Goal: Information Seeking & Learning: Learn about a topic

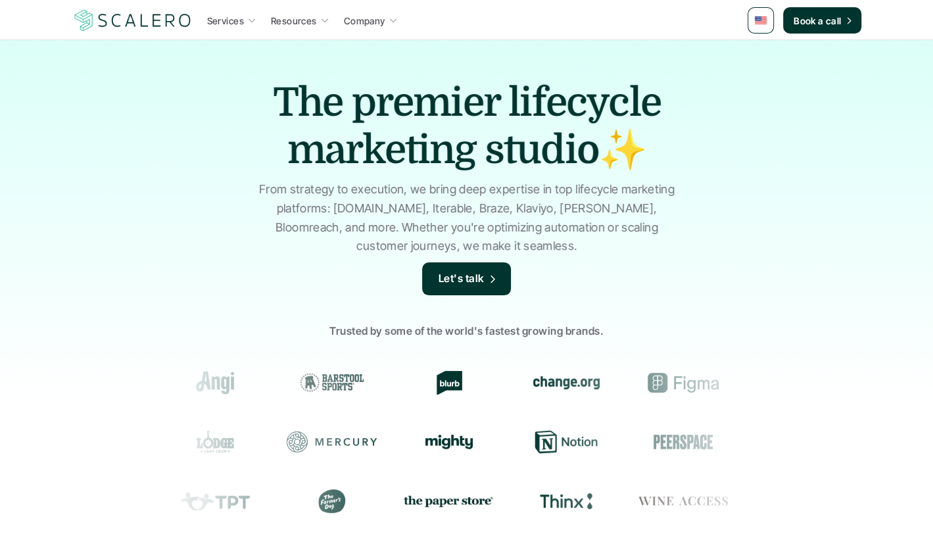
click at [218, 23] on p "Services" at bounding box center [225, 21] width 37 height 14
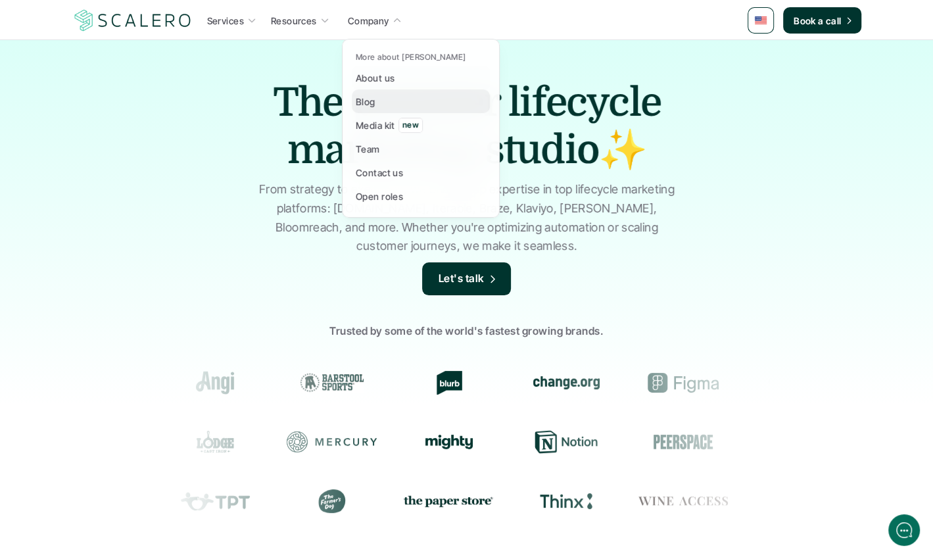
click at [376, 91] on link "Blog" at bounding box center [421, 101] width 138 height 24
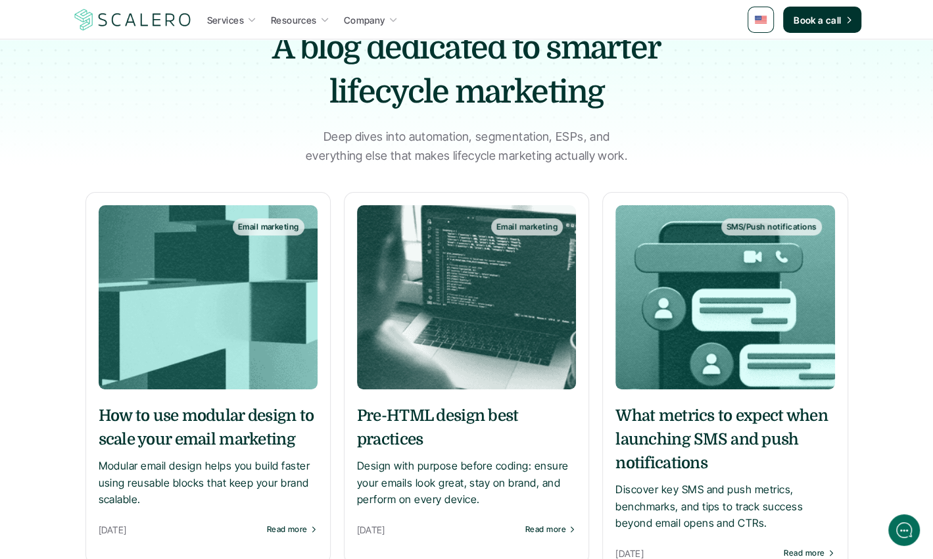
scroll to position [185, 0]
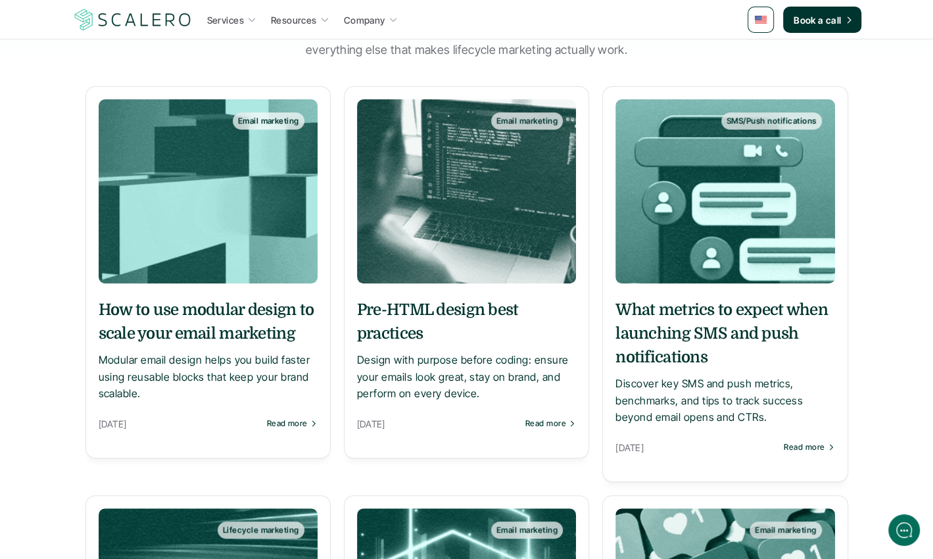
click at [241, 292] on div "How to use modular design to scale your email marketing Modular email design he…" at bounding box center [208, 365] width 219 height 160
click at [231, 320] on h5 "How to use modular design to scale your email marketing" at bounding box center [208, 321] width 219 height 47
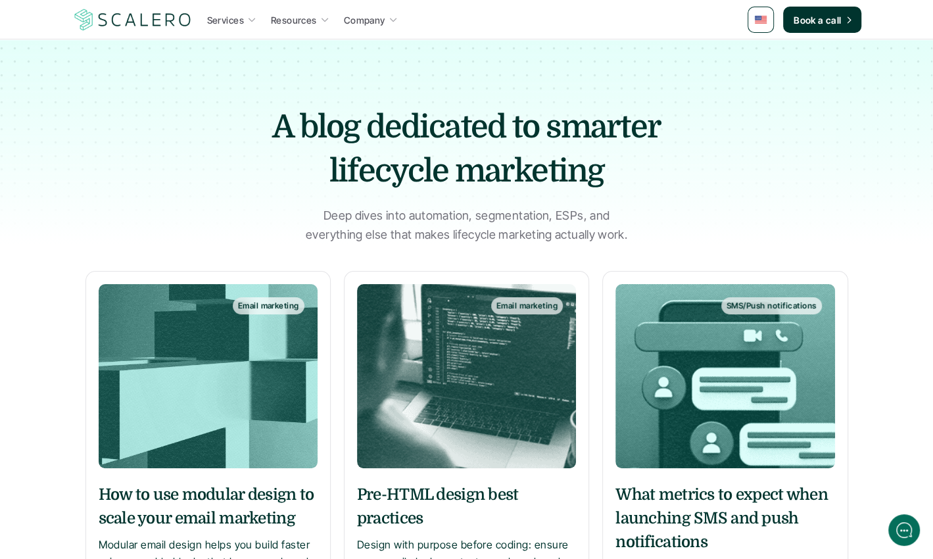
click at [475, 417] on img at bounding box center [466, 376] width 219 height 184
click at [792, 421] on img at bounding box center [724, 376] width 219 height 184
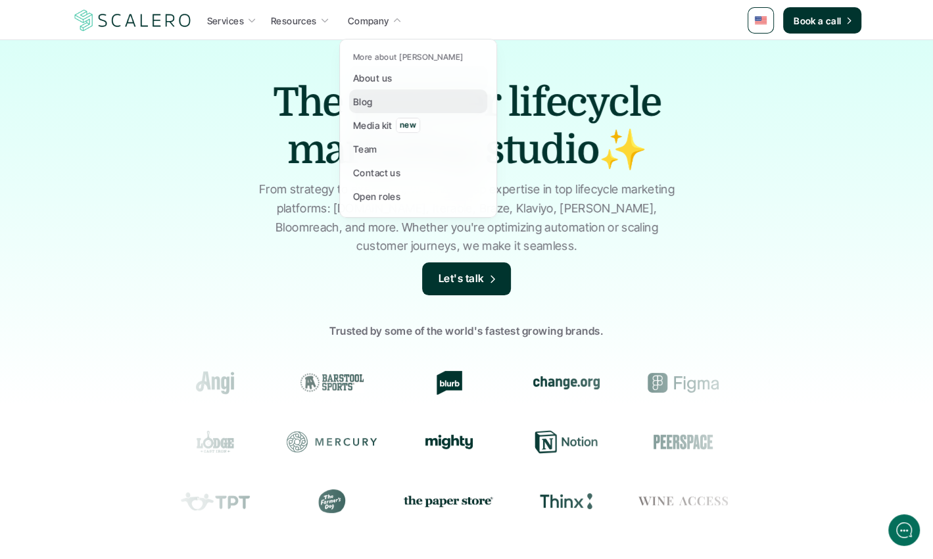
click at [371, 93] on link "Blog" at bounding box center [418, 101] width 138 height 24
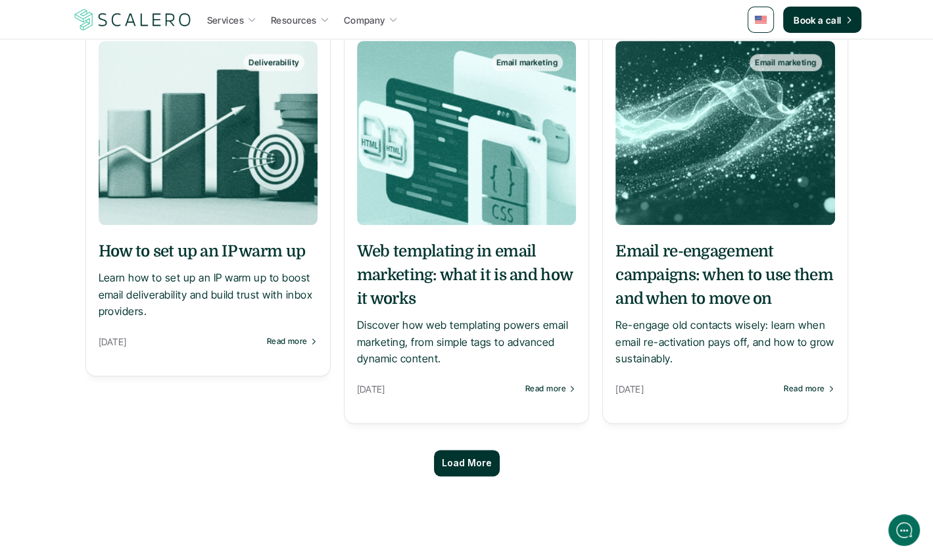
scroll to position [1157, 0]
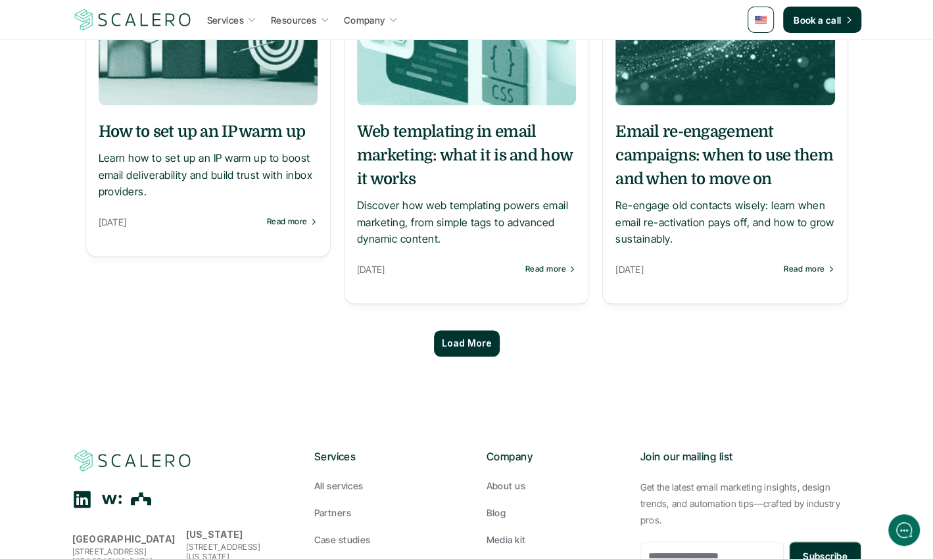
click at [473, 346] on p "Load More" at bounding box center [467, 343] width 50 height 11
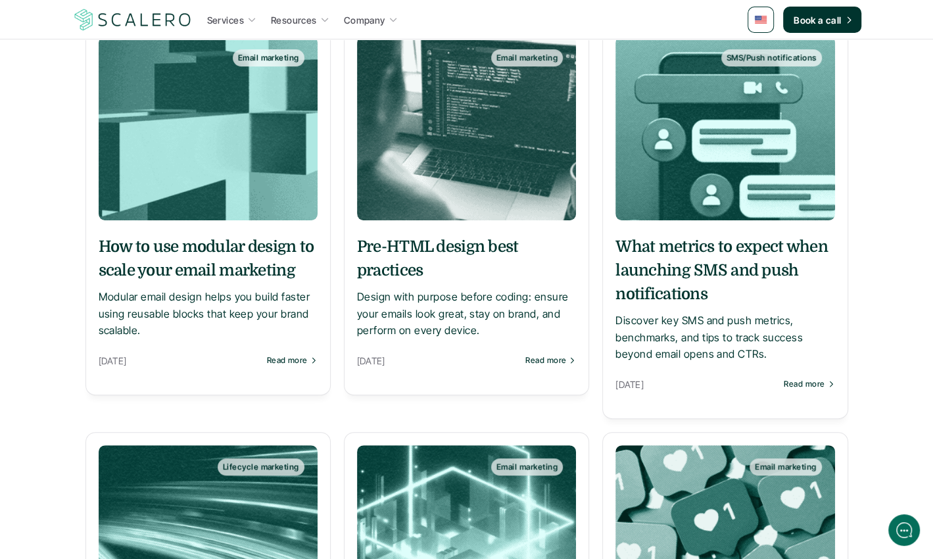
scroll to position [185, 0]
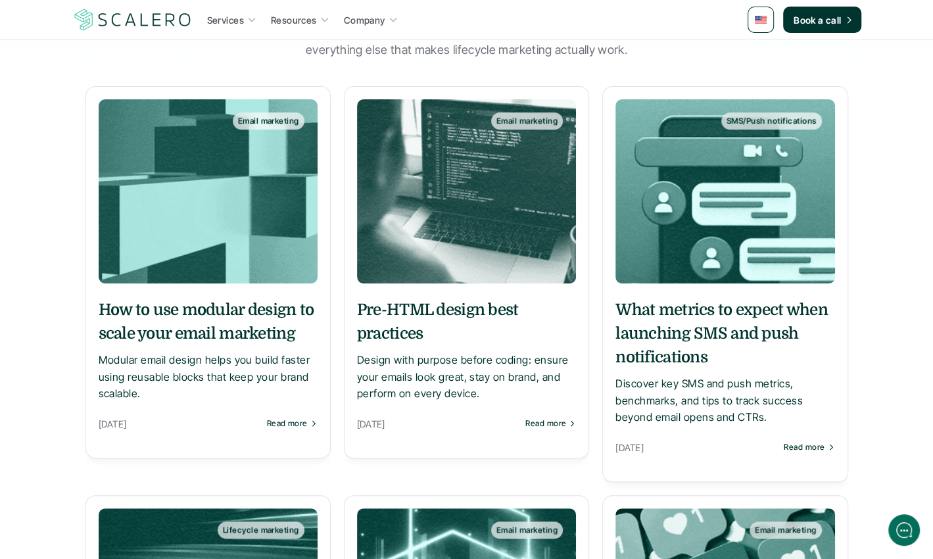
click at [719, 279] on img at bounding box center [724, 191] width 219 height 184
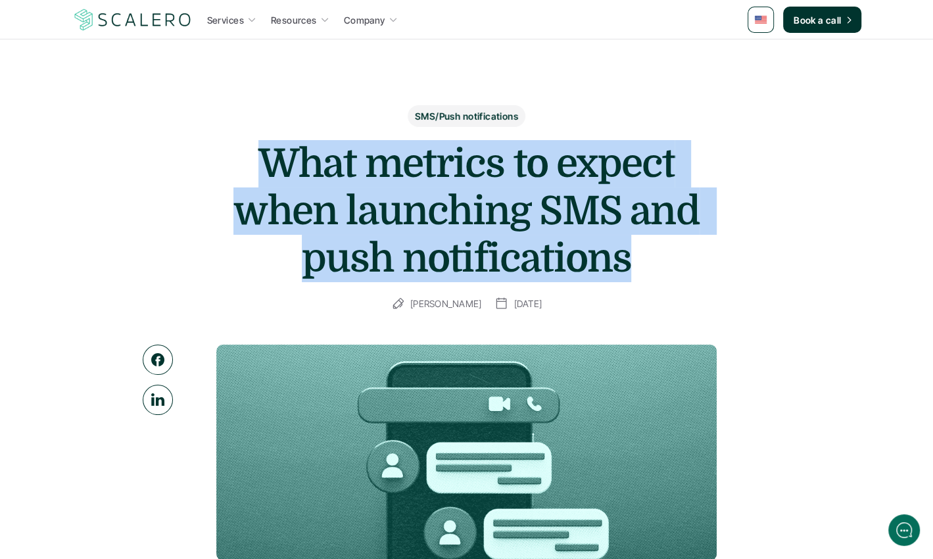
drag, startPoint x: 256, startPoint y: 153, endPoint x: 634, endPoint y: 257, distance: 391.9
click at [634, 257] on h1 "What metrics to expect when launching SMS and push notifications" at bounding box center [467, 211] width 526 height 142
copy h1 "What metrics to expect when launching SMS and push notifications"
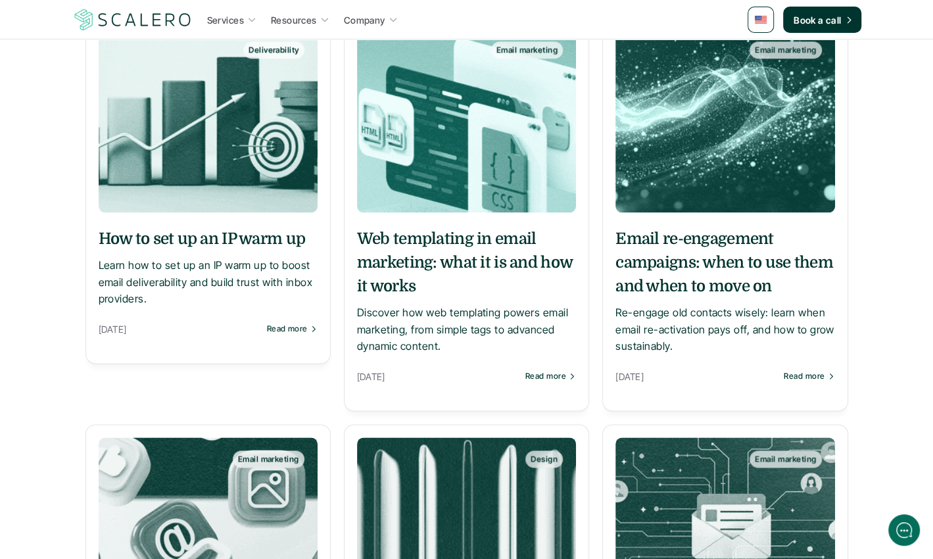
scroll to position [1069, 0]
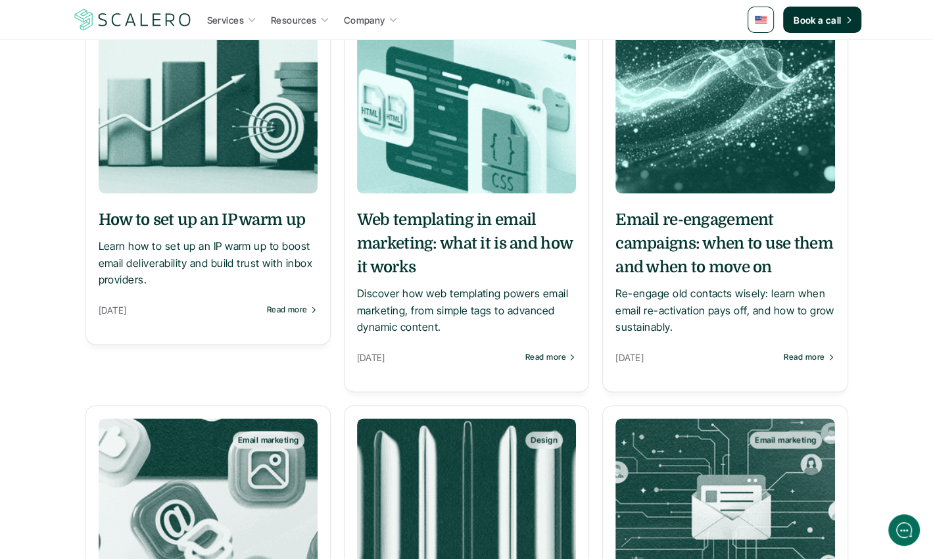
click at [733, 262] on h5 "Email re-engagement campaigns: when to use them and when to move on" at bounding box center [724, 243] width 219 height 71
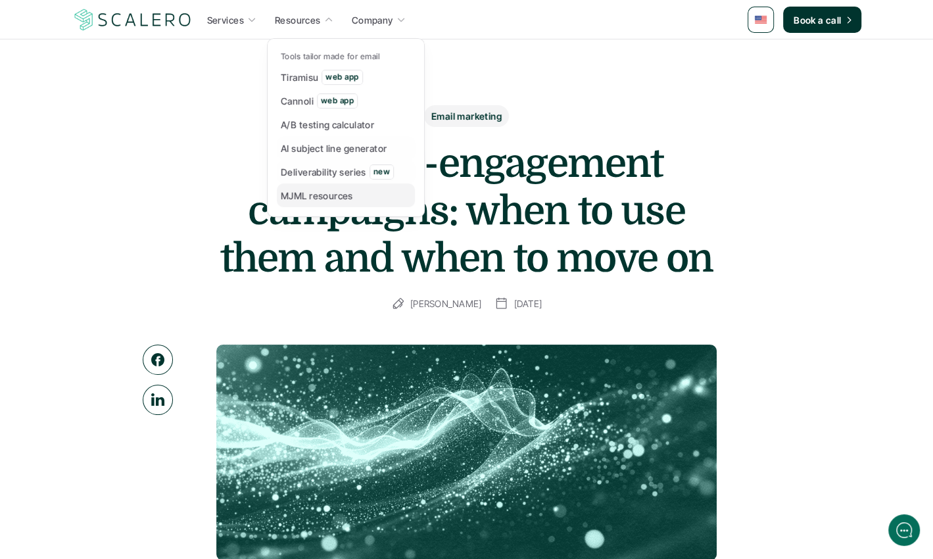
click at [336, 233] on h1 "Email re-engagement campaigns: when to use them and when to move on" at bounding box center [467, 211] width 526 height 142
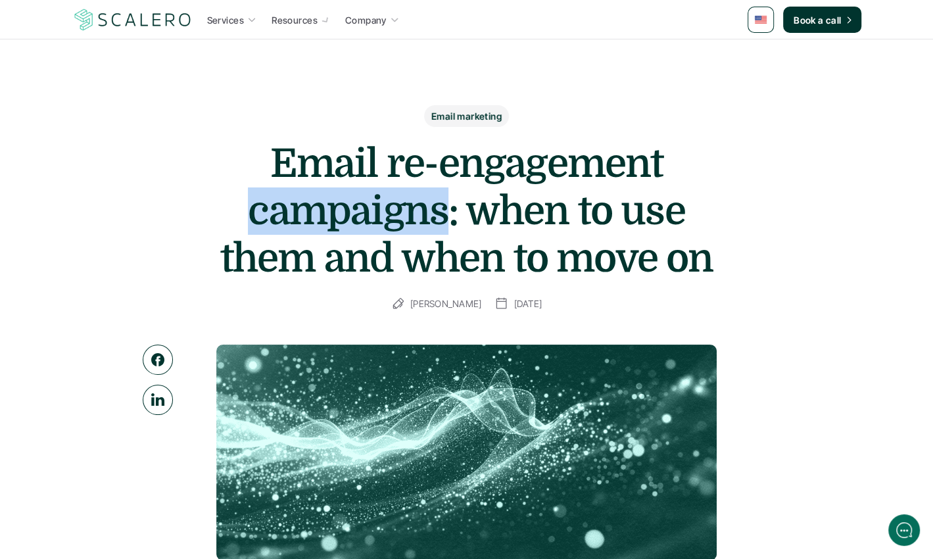
click at [336, 233] on h1 "Email re-engagement campaigns: when to use them and when to move on" at bounding box center [467, 211] width 526 height 142
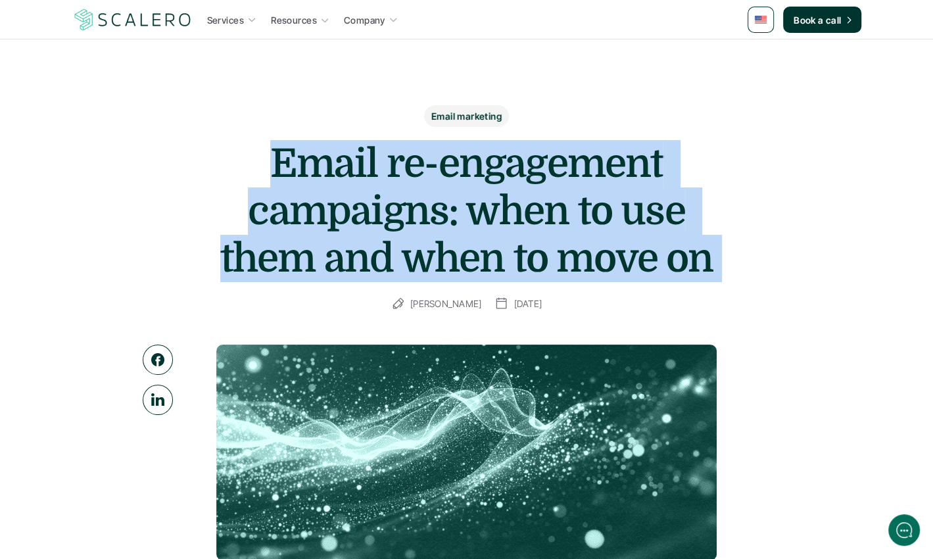
click at [336, 233] on h1 "Email re-engagement campaigns: when to use them and when to move on" at bounding box center [467, 211] width 526 height 142
copy div "Email re-engagement campaigns: when to use them and when to move on"
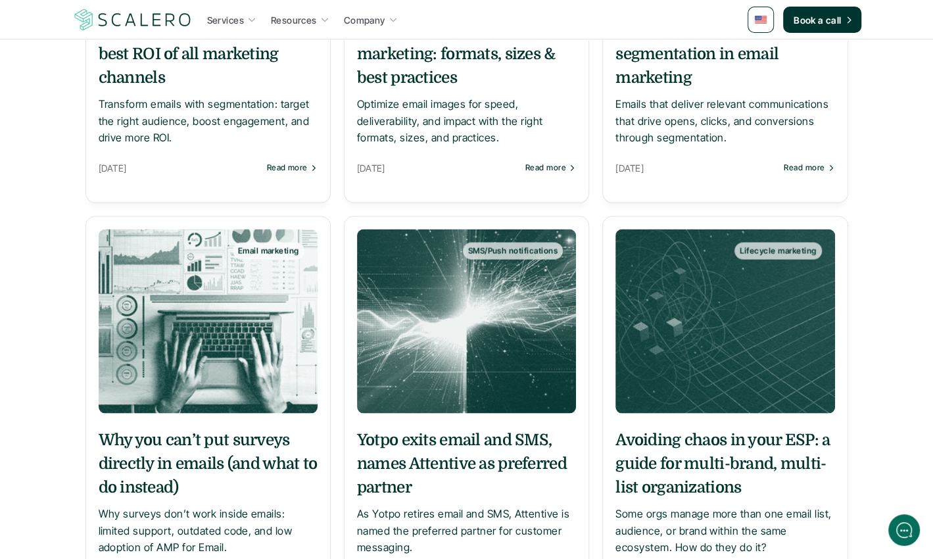
scroll to position [1765, 0]
